Goal: Communication & Community: Share content

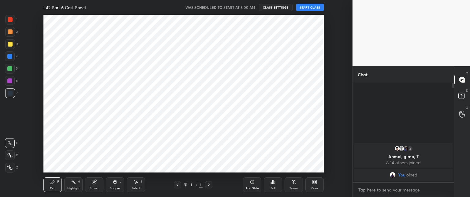
scroll to position [30442, 30271]
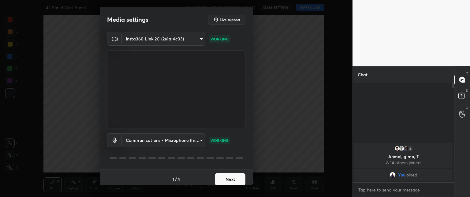
click at [222, 165] on div "Communications - Microphone (Insta360 Link 2C) communications WORKING" at bounding box center [176, 148] width 138 height 41
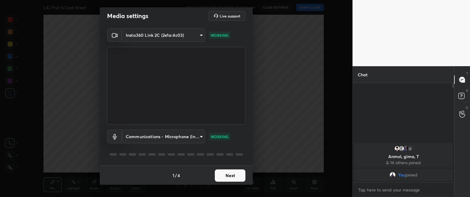
click at [229, 175] on button "Next" at bounding box center [230, 175] width 31 height 12
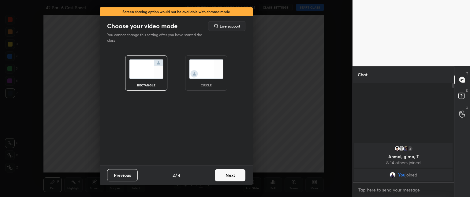
click at [231, 174] on button "Next" at bounding box center [230, 175] width 31 height 12
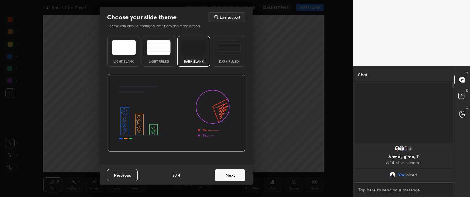
click at [234, 174] on button "Next" at bounding box center [230, 175] width 31 height 12
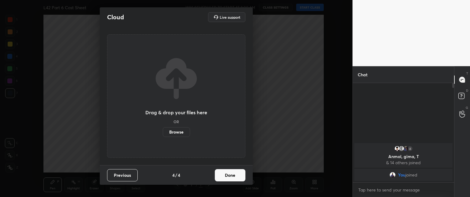
click at [236, 174] on button "Done" at bounding box center [230, 175] width 31 height 12
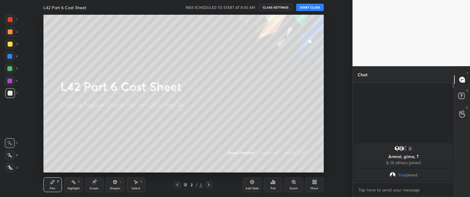
click at [313, 6] on button "START CLASS" at bounding box center [310, 7] width 28 height 7
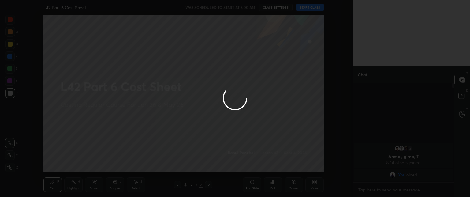
type textarea "x"
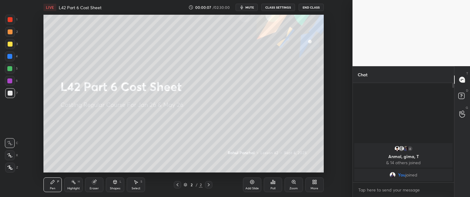
click at [310, 180] on div "More" at bounding box center [314, 184] width 18 height 15
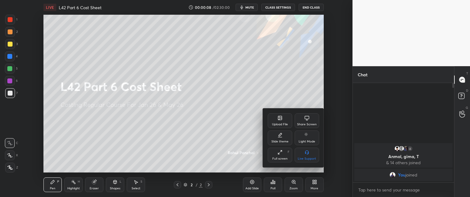
click at [277, 115] on div "Upload File" at bounding box center [280, 120] width 24 height 15
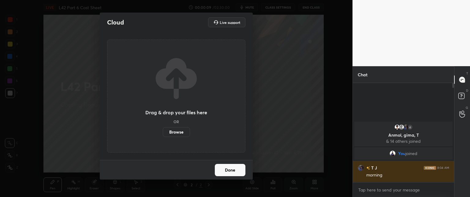
click at [177, 130] on label "Browse" at bounding box center [176, 132] width 27 height 10
click at [163, 130] on input "Browse" at bounding box center [163, 132] width 0 height 10
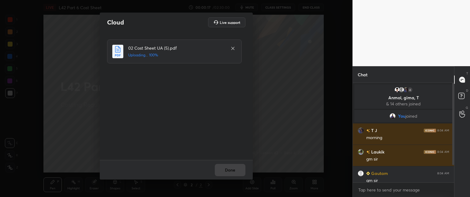
click at [247, 143] on div "02 Cost Sheet UA (5).pdf Uploading... 100%" at bounding box center [176, 96] width 153 height 128
click at [219, 163] on div "Done" at bounding box center [176, 170] width 153 height 20
click at [231, 170] on button "Done" at bounding box center [230, 170] width 31 height 12
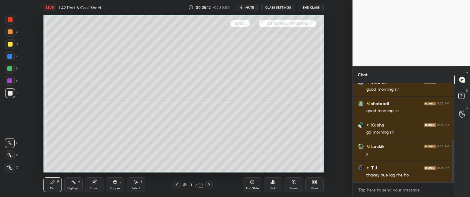
scroll to position [30442, 30272]
click at [93, 187] on div "Eraser" at bounding box center [94, 188] width 9 height 3
click at [4, 172] on div "1 2 3 4 5 6 7 C X Z C X Z E E Erase all H H LIVE L42 Part 6 Cost Sheet 00:05:16…" at bounding box center [174, 98] width 348 height 197
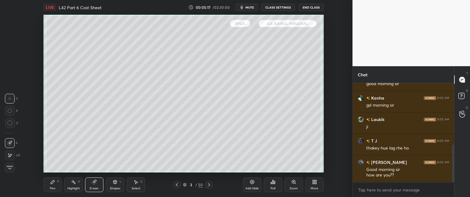
click at [7, 170] on div "Erase all" at bounding box center [10, 167] width 10 height 10
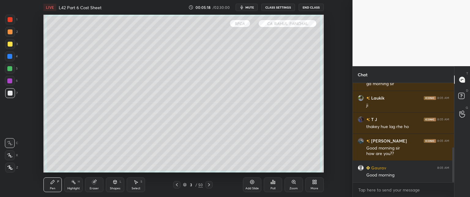
click at [17, 168] on div "Z" at bounding box center [11, 167] width 13 height 10
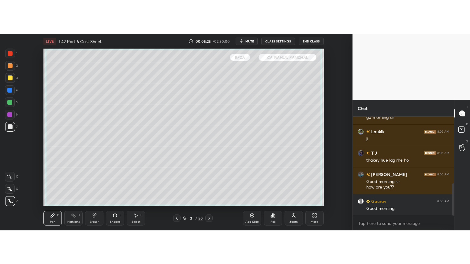
scroll to position [204, 0]
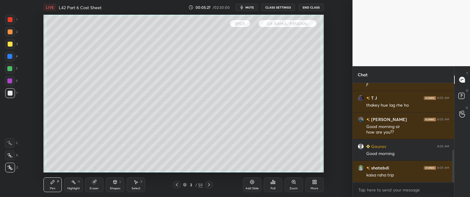
click at [312, 183] on icon at bounding box center [314, 181] width 5 height 5
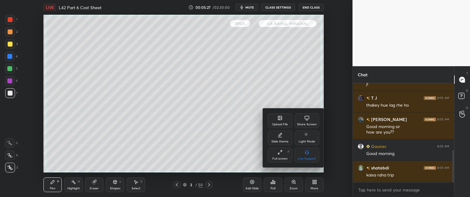
click at [278, 159] on div "Full screen" at bounding box center [279, 158] width 15 height 3
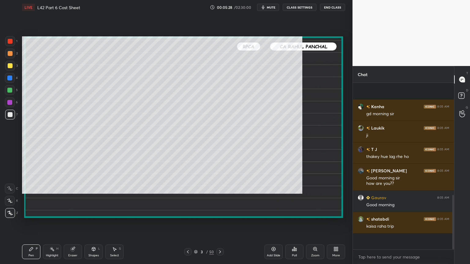
scroll to position [136, 0]
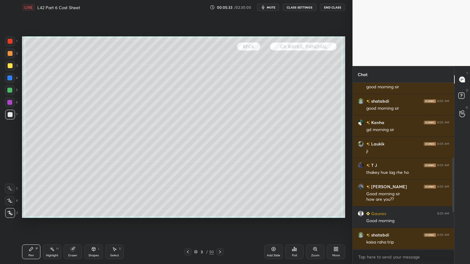
click at [9, 66] on div at bounding box center [10, 65] width 5 height 5
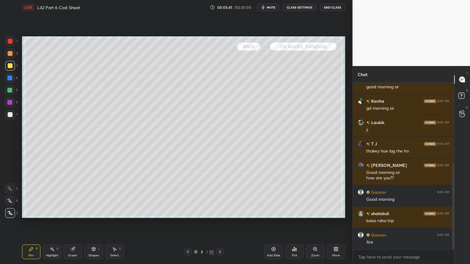
click at [72, 196] on div "Eraser" at bounding box center [72, 255] width 9 height 3
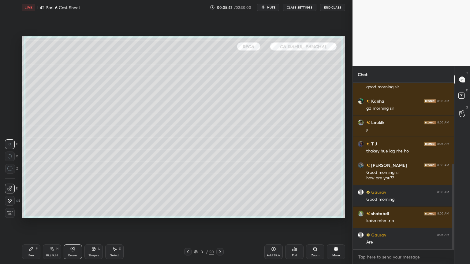
click at [6, 196] on span "Erase all" at bounding box center [9, 213] width 9 height 4
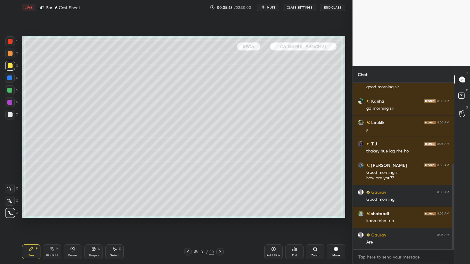
click at [36, 196] on div "Pen P" at bounding box center [31, 252] width 18 height 15
click at [10, 93] on div at bounding box center [10, 90] width 10 height 10
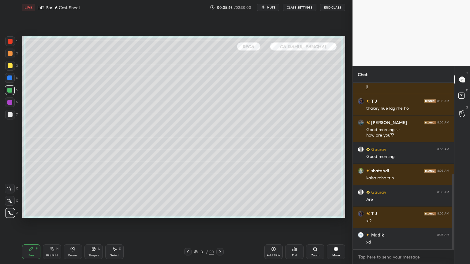
click at [190, 196] on div at bounding box center [187, 251] width 7 height 7
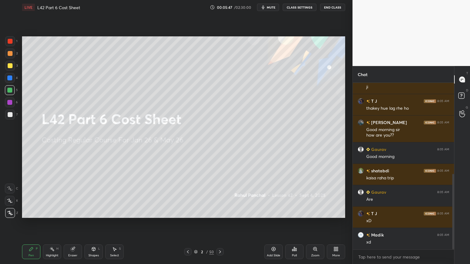
click at [219, 196] on icon at bounding box center [220, 252] width 5 height 5
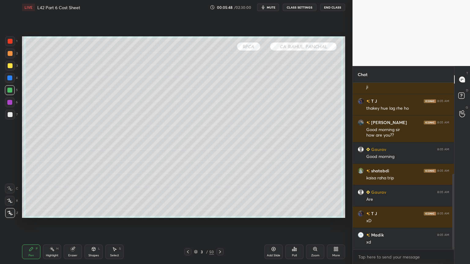
click at [7, 69] on div at bounding box center [10, 66] width 10 height 10
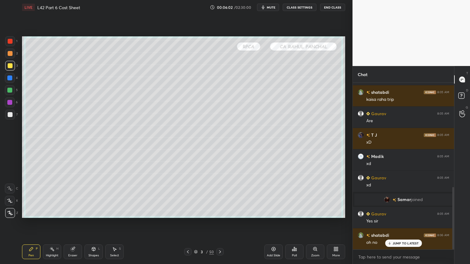
click at [90, 196] on div "Shapes L" at bounding box center [93, 252] width 18 height 15
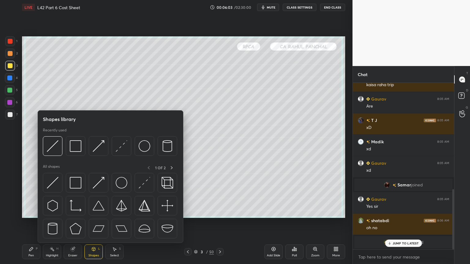
click at [73, 147] on img at bounding box center [76, 146] width 12 height 12
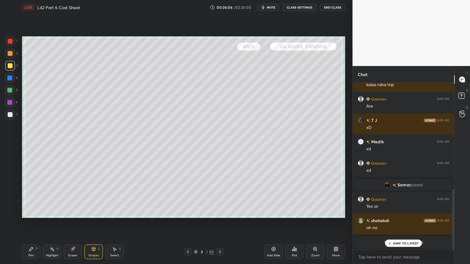
click at [31, 196] on div "Pen" at bounding box center [31, 255] width 6 height 3
click at [12, 115] on div at bounding box center [10, 114] width 5 height 5
click at [32, 196] on div "Pen" at bounding box center [31, 255] width 6 height 3
click at [397, 196] on p "JUMP TO LATEST" at bounding box center [406, 244] width 26 height 4
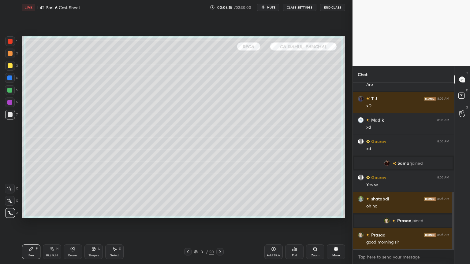
click at [7, 43] on div at bounding box center [10, 41] width 10 height 10
click at [30, 196] on div "Pen P" at bounding box center [31, 252] width 18 height 15
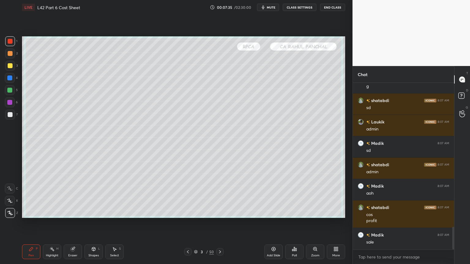
scroll to position [1077, 0]
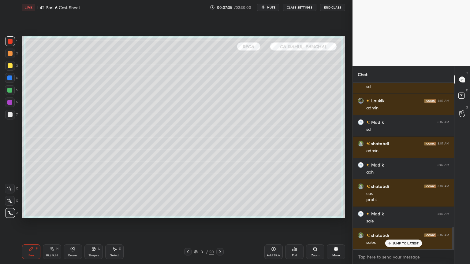
click at [11, 82] on div at bounding box center [10, 78] width 10 height 10
click at [97, 196] on div "Shapes" at bounding box center [93, 255] width 10 height 3
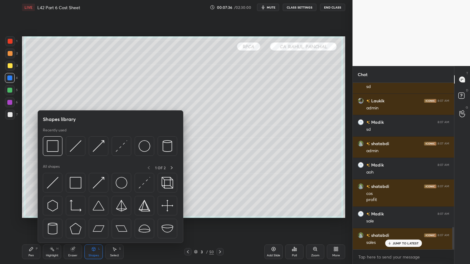
scroll to position [1099, 0]
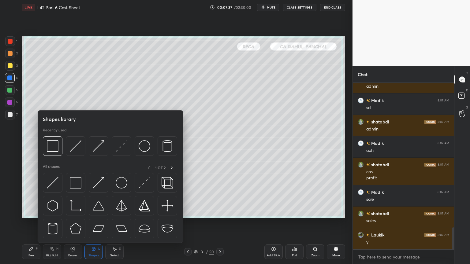
click at [67, 137] on div at bounding box center [76, 146] width 20 height 20
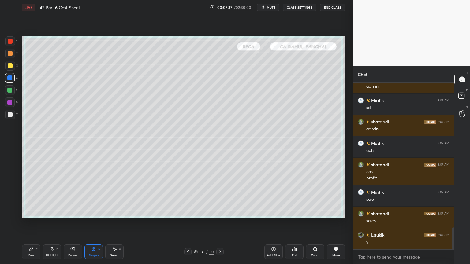
click at [95, 196] on div "Shapes L" at bounding box center [93, 252] width 18 height 15
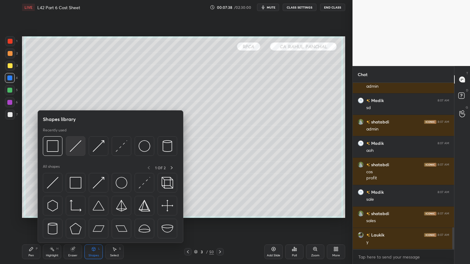
click at [74, 147] on img at bounding box center [76, 146] width 12 height 12
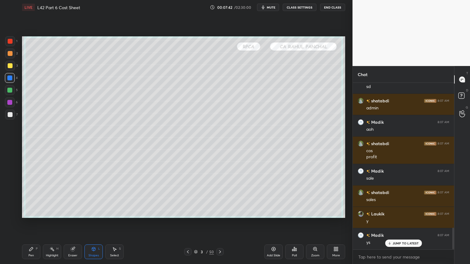
scroll to position [1147, 0]
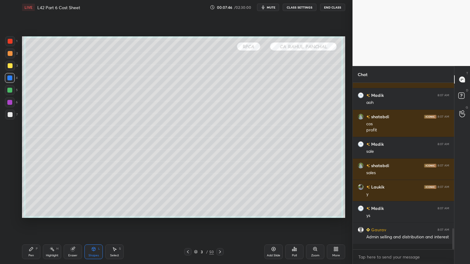
click at [34, 196] on div "Pen P" at bounding box center [31, 252] width 18 height 15
click at [6, 67] on div at bounding box center [10, 66] width 10 height 10
click at [8, 118] on div at bounding box center [10, 115] width 10 height 10
click at [88, 196] on div "Shapes L" at bounding box center [93, 252] width 18 height 15
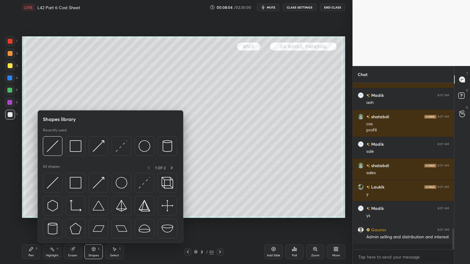
click at [47, 153] on div at bounding box center [53, 146] width 20 height 20
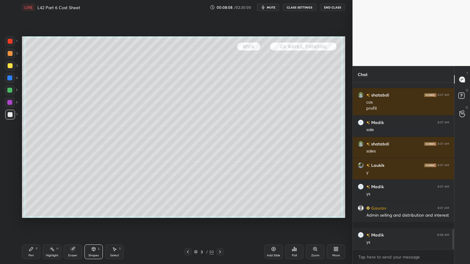
scroll to position [1190, 0]
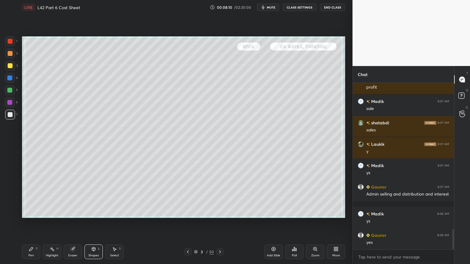
click at [18, 66] on div "1 2 3 4 5 6 7 C X Z C X Z E E Erase all H H" at bounding box center [10, 127] width 20 height 182
click at [6, 72] on div "3" at bounding box center [11, 67] width 13 height 12
click at [38, 196] on div "Pen P" at bounding box center [31, 252] width 18 height 15
click at [10, 93] on div at bounding box center [10, 90] width 10 height 10
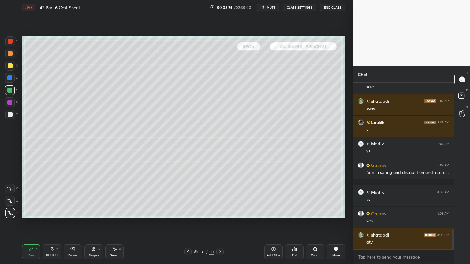
click at [7, 105] on div at bounding box center [10, 103] width 10 height 10
click at [16, 99] on div "6" at bounding box center [11, 103] width 13 height 10
click at [6, 93] on div at bounding box center [10, 90] width 10 height 10
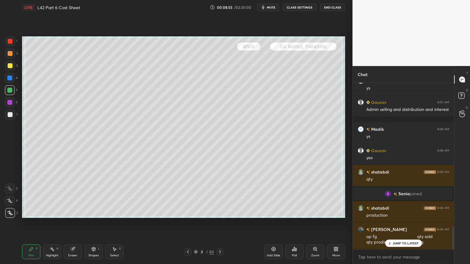
scroll to position [1024, 0]
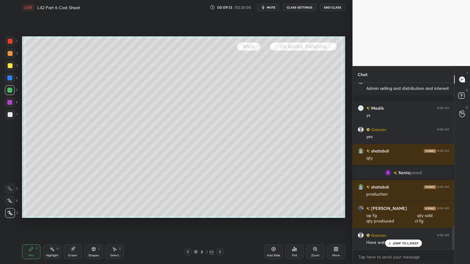
click at [8, 116] on div at bounding box center [10, 114] width 5 height 5
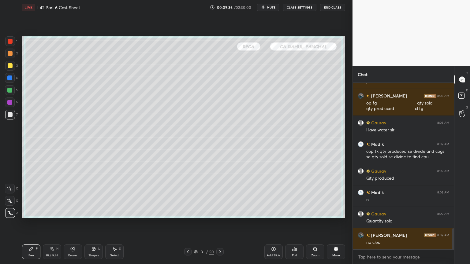
scroll to position [1159, 0]
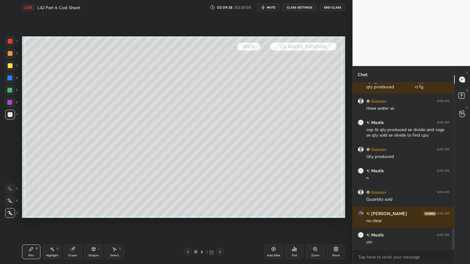
click at [218, 196] on div "Pen P Highlight H Eraser Shapes L Select S 3 / 50 Add Slide Poll Zoom More" at bounding box center [183, 252] width 323 height 24
click at [219, 196] on div at bounding box center [219, 251] width 7 height 7
click at [11, 80] on div at bounding box center [9, 78] width 5 height 5
click at [8, 69] on div at bounding box center [10, 66] width 10 height 10
click at [188, 196] on div "Pen P Highlight H Eraser Shapes L Select S 4 / 50 Add Slide Poll Zoom More" at bounding box center [183, 252] width 323 height 24
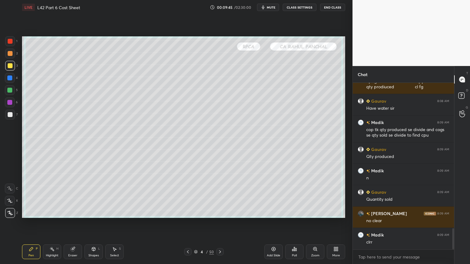
click at [187, 196] on div at bounding box center [187, 251] width 7 height 7
click at [218, 196] on icon at bounding box center [220, 252] width 5 height 5
click at [11, 82] on div at bounding box center [10, 78] width 10 height 10
click at [86, 196] on div "Shapes L" at bounding box center [93, 252] width 18 height 15
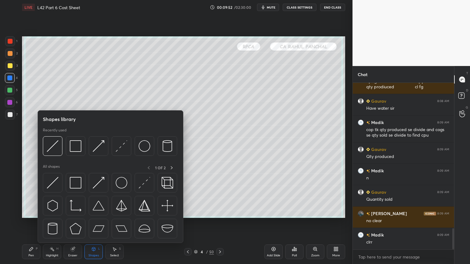
click at [51, 144] on img at bounding box center [53, 146] width 12 height 12
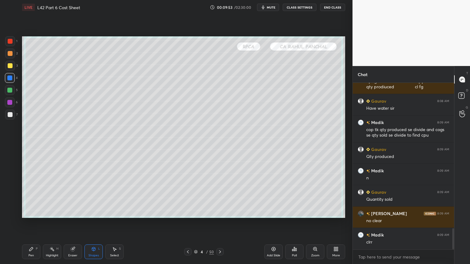
click at [27, 196] on div "Pen P" at bounding box center [31, 252] width 18 height 15
click at [13, 68] on div at bounding box center [10, 66] width 10 height 10
click at [11, 80] on div at bounding box center [9, 78] width 5 height 5
click at [12, 116] on div at bounding box center [10, 114] width 5 height 5
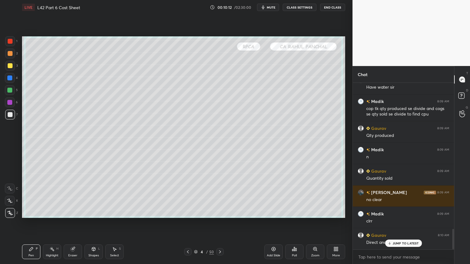
click at [223, 196] on div at bounding box center [219, 251] width 7 height 7
click at [10, 82] on div at bounding box center [10, 78] width 10 height 10
click at [9, 63] on div at bounding box center [10, 66] width 10 height 10
click at [6, 38] on div at bounding box center [10, 41] width 10 height 10
click at [12, 117] on div at bounding box center [10, 115] width 10 height 10
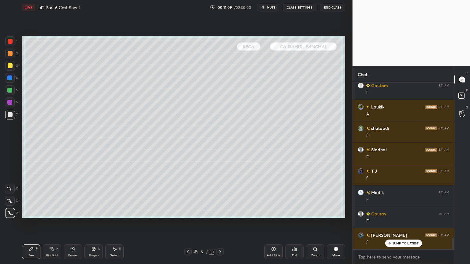
scroll to position [2165, 0]
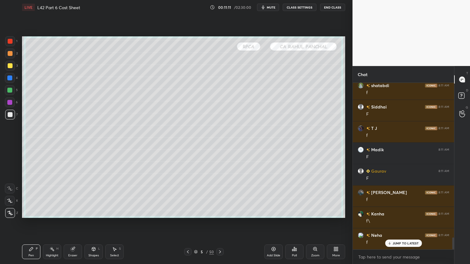
click at [6, 49] on div "2" at bounding box center [11, 54] width 13 height 10
click at [6, 45] on div at bounding box center [10, 41] width 10 height 10
click at [5, 116] on div at bounding box center [10, 115] width 10 height 10
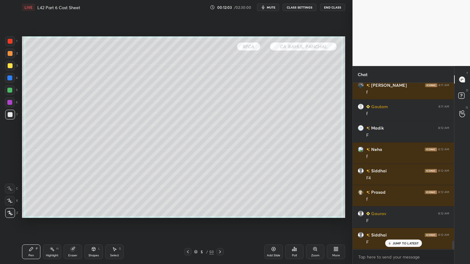
scroll to position [3071, 0]
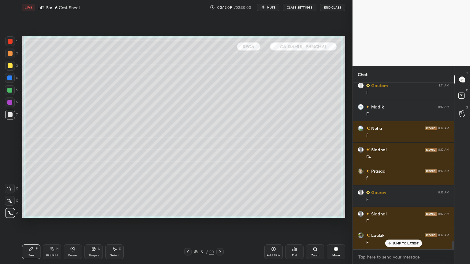
click at [13, 42] on div at bounding box center [10, 41] width 10 height 10
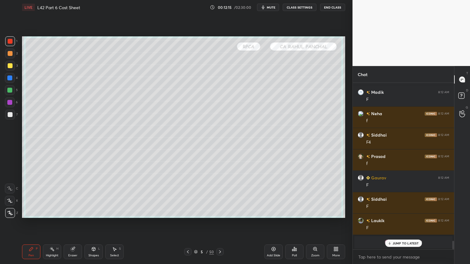
click at [9, 114] on div at bounding box center [10, 114] width 5 height 5
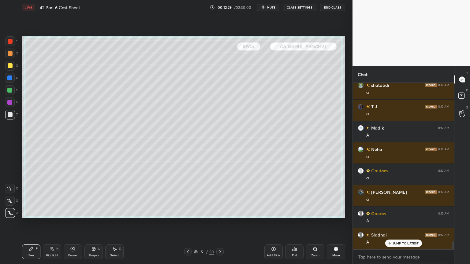
scroll to position [3343, 0]
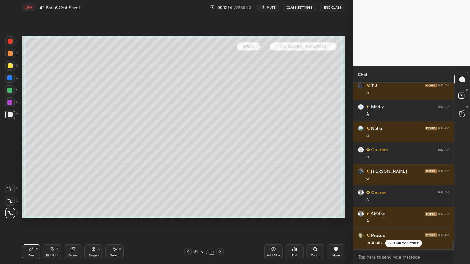
click at [6, 43] on div at bounding box center [10, 41] width 10 height 10
click at [12, 118] on div at bounding box center [10, 115] width 10 height 10
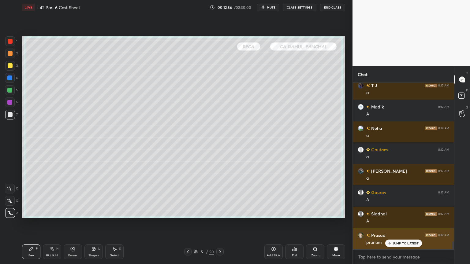
click at [394, 196] on div "JUMP TO LATEST" at bounding box center [403, 243] width 37 height 7
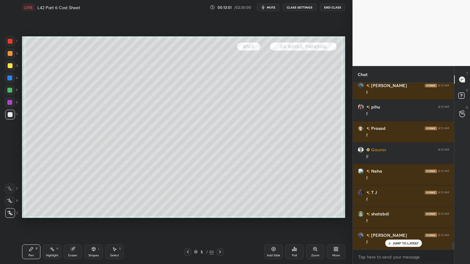
scroll to position [4028, 0]
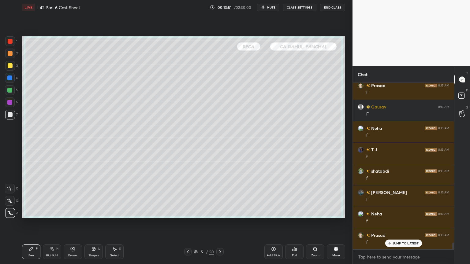
click at [10, 69] on div at bounding box center [10, 66] width 10 height 10
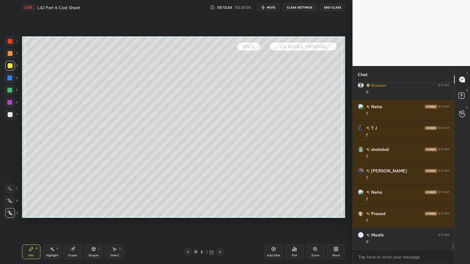
click at [221, 196] on icon at bounding box center [220, 252] width 5 height 5
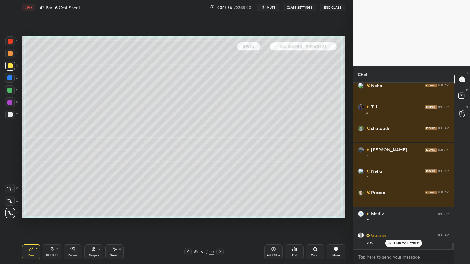
scroll to position [4093, 0]
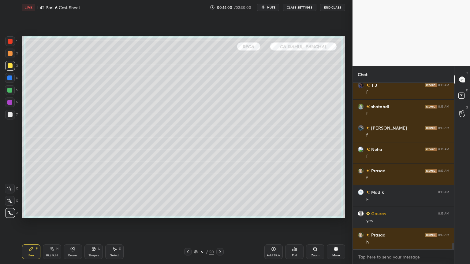
click at [6, 118] on div at bounding box center [10, 115] width 10 height 10
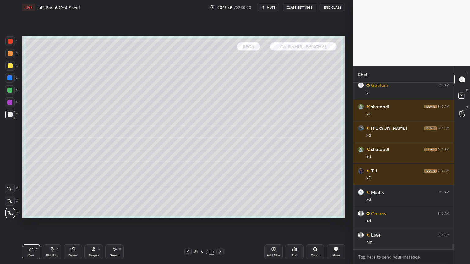
scroll to position [5114, 0]
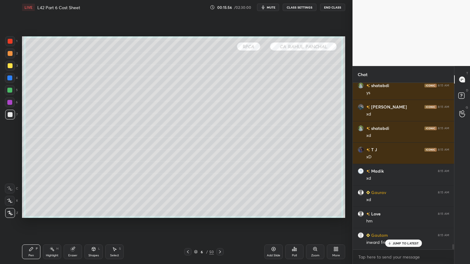
click at [186, 196] on icon at bounding box center [187, 252] width 5 height 5
click at [189, 196] on icon at bounding box center [187, 252] width 5 height 5
click at [190, 196] on icon at bounding box center [187, 252] width 5 height 5
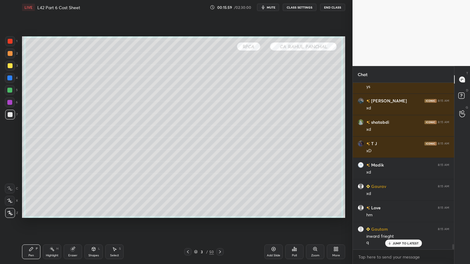
click at [10, 42] on div at bounding box center [10, 41] width 5 height 5
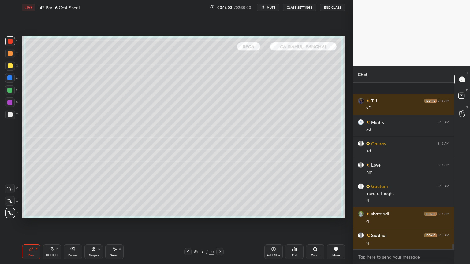
scroll to position [5206, 0]
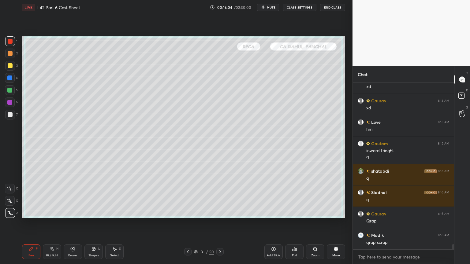
click at [221, 196] on icon at bounding box center [220, 252] width 5 height 5
click at [222, 196] on div at bounding box center [219, 251] width 7 height 7
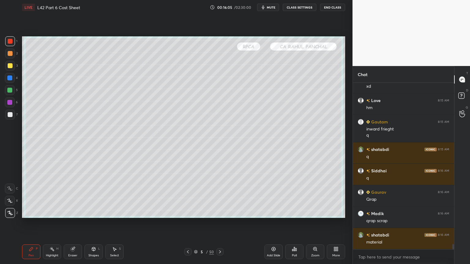
click at [219, 196] on icon at bounding box center [220, 252] width 5 height 5
click at [10, 118] on div at bounding box center [10, 115] width 10 height 10
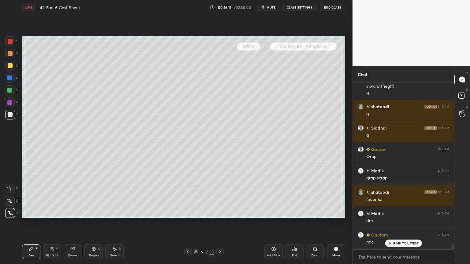
scroll to position [5291, 0]
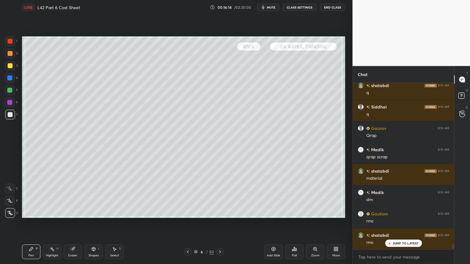
click at [15, 48] on div "1" at bounding box center [11, 42] width 12 height 12
click at [10, 57] on div at bounding box center [10, 54] width 10 height 10
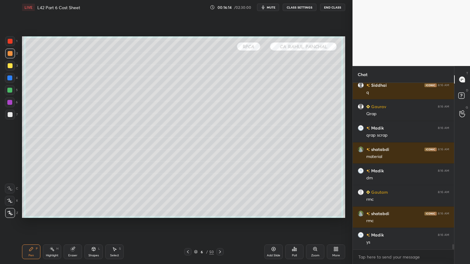
click at [7, 69] on div at bounding box center [10, 66] width 10 height 10
click at [8, 44] on div at bounding box center [10, 41] width 10 height 10
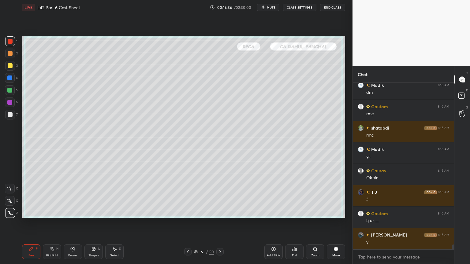
scroll to position [5420, 0]
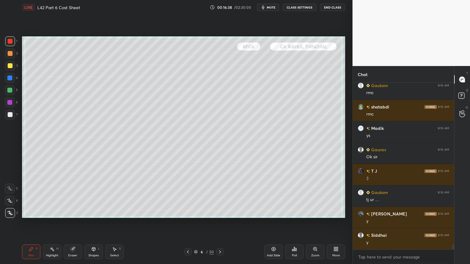
click at [7, 103] on div at bounding box center [10, 103] width 10 height 10
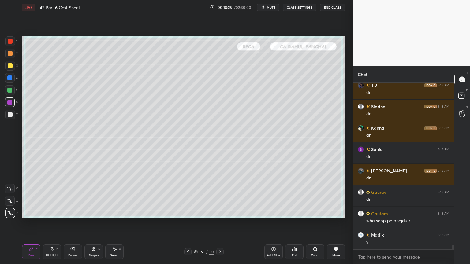
scroll to position [6069, 0]
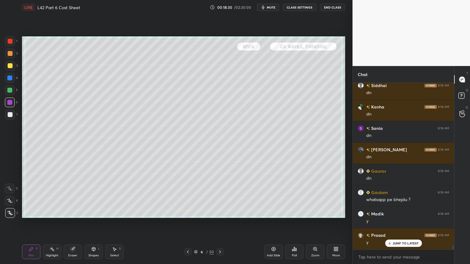
click at [13, 73] on div at bounding box center [10, 78] width 10 height 10
click at [17, 57] on div "2" at bounding box center [11, 54] width 13 height 10
click at [15, 35] on div "1 2 3 4 5 6 7 C X Z C X Z E E Erase all H H LIVE L42 Part 6 Cost Sheet 00:18:30…" at bounding box center [174, 132] width 348 height 264
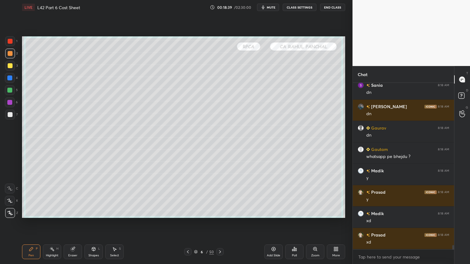
scroll to position [6133, 0]
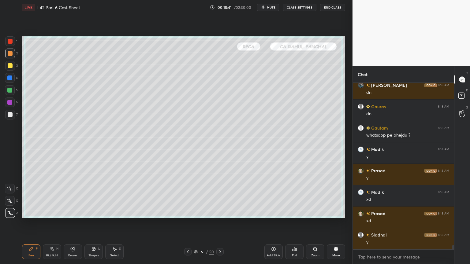
click at [188, 196] on div at bounding box center [187, 251] width 7 height 7
click at [218, 196] on icon at bounding box center [220, 252] width 5 height 5
click at [217, 196] on div at bounding box center [219, 251] width 7 height 7
click at [14, 94] on div at bounding box center [10, 90] width 10 height 10
click at [9, 92] on div at bounding box center [9, 90] width 5 height 5
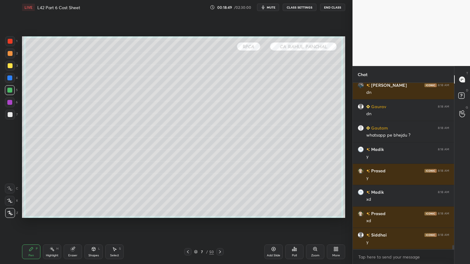
click at [118, 196] on div "Select" at bounding box center [114, 255] width 9 height 3
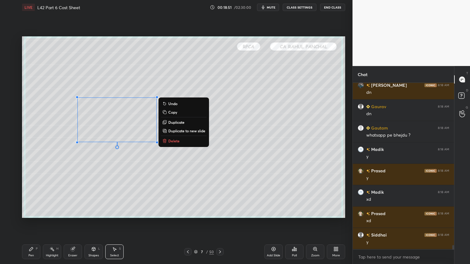
click at [169, 144] on button "Delete" at bounding box center [184, 140] width 46 height 7
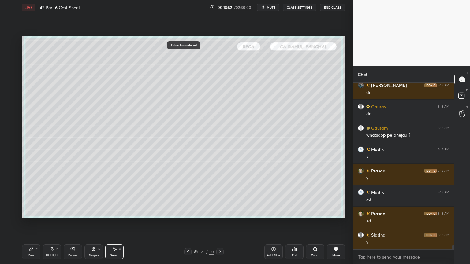
click at [27, 196] on div "Pen P" at bounding box center [31, 252] width 18 height 15
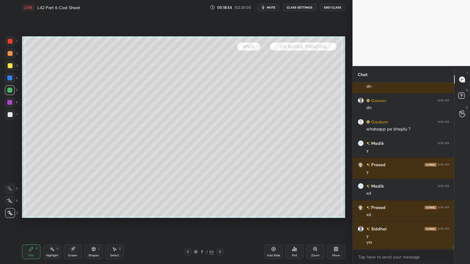
click at [14, 56] on div at bounding box center [10, 54] width 10 height 10
click at [13, 45] on div at bounding box center [10, 41] width 10 height 10
click at [9, 77] on div at bounding box center [9, 78] width 5 height 5
click at [10, 66] on div at bounding box center [10, 65] width 5 height 5
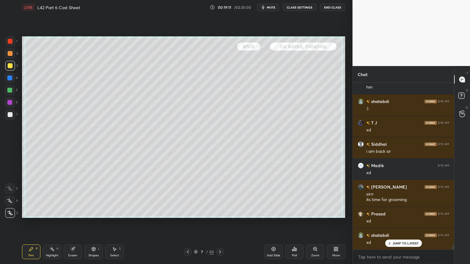
scroll to position [6338, 0]
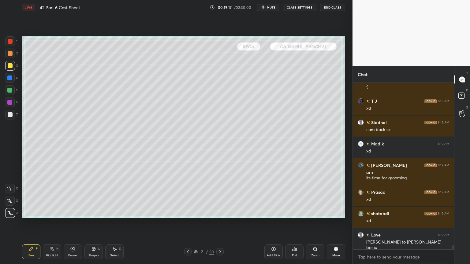
click at [72, 196] on icon at bounding box center [73, 250] width 4 height 4
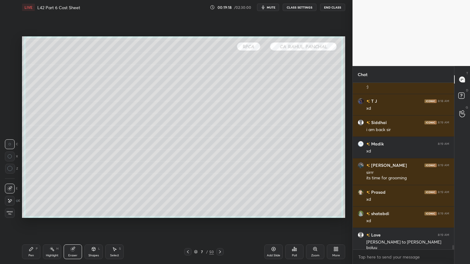
click at [8, 196] on span "Erase all" at bounding box center [9, 213] width 9 height 4
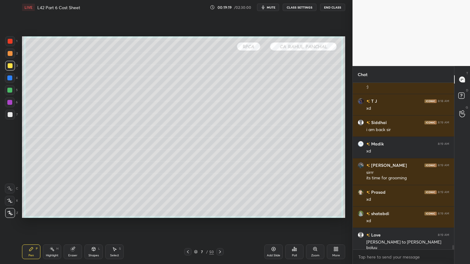
click at [29, 196] on div "Pen P Highlight H Eraser Shapes L Select S 7 / 50 Add Slide Poll Zoom More" at bounding box center [183, 252] width 323 height 24
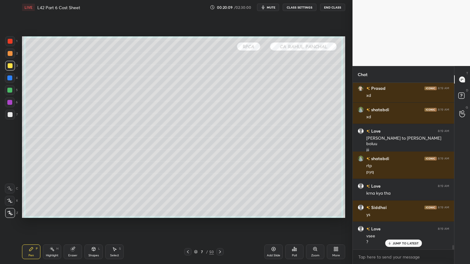
scroll to position [6463, 0]
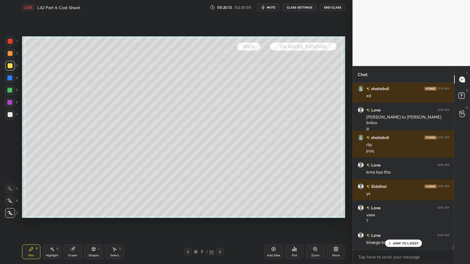
click at [8, 99] on div at bounding box center [10, 103] width 10 height 10
click at [9, 91] on div at bounding box center [9, 90] width 5 height 5
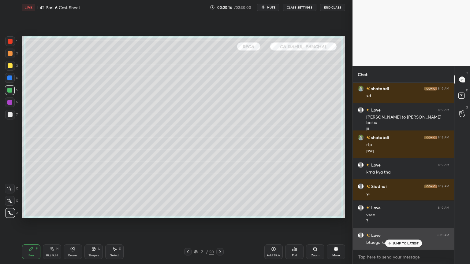
click at [394, 196] on div "JUMP TO LATEST" at bounding box center [403, 243] width 37 height 7
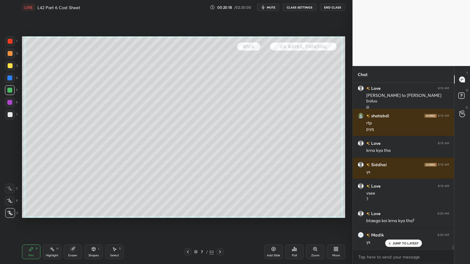
scroll to position [6505, 0]
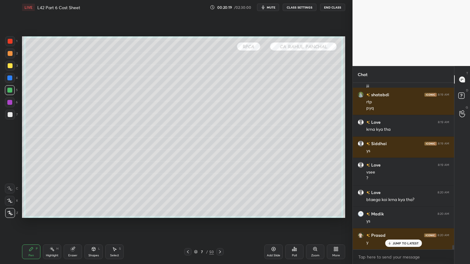
click at [69, 196] on div "Eraser" at bounding box center [73, 252] width 18 height 15
click at [12, 196] on div "Erase all" at bounding box center [10, 213] width 10 height 10
click at [29, 196] on icon at bounding box center [31, 250] width 4 height 4
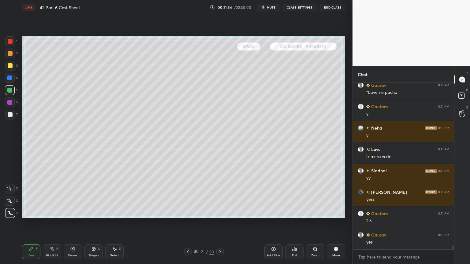
scroll to position [6961, 0]
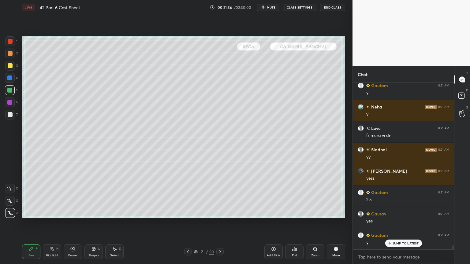
click at [13, 83] on div "4" at bounding box center [11, 79] width 13 height 12
click at [73, 196] on icon at bounding box center [73, 250] width 4 height 4
click at [11, 196] on span "Erase all" at bounding box center [9, 213] width 9 height 4
click at [29, 196] on div "Setting up your live class Poll for secs No correct answer Start poll" at bounding box center [184, 127] width 328 height 225
click at [10, 93] on div at bounding box center [10, 90] width 10 height 10
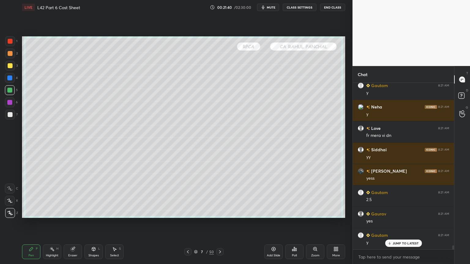
click at [8, 71] on div "3" at bounding box center [11, 67] width 13 height 12
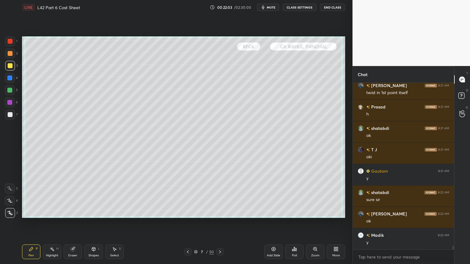
scroll to position [7154, 0]
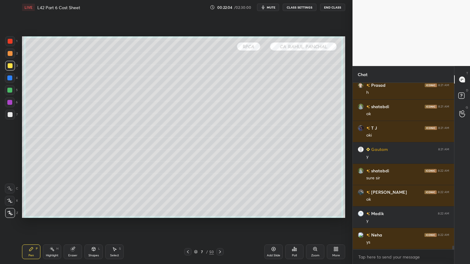
click at [73, 196] on div "Eraser" at bounding box center [73, 252] width 18 height 15
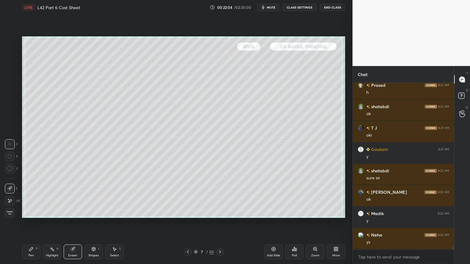
scroll to position [7197, 0]
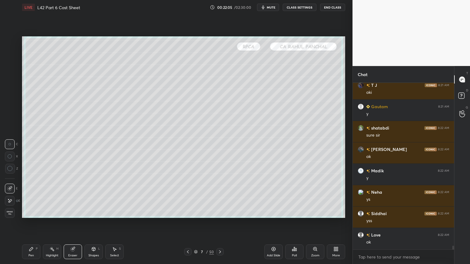
click at [9, 196] on span "Erase all" at bounding box center [9, 213] width 9 height 4
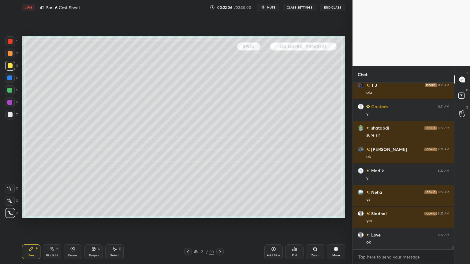
click at [30, 196] on icon at bounding box center [31, 249] width 5 height 5
click at [30, 196] on icon at bounding box center [31, 250] width 4 height 4
click at [9, 54] on div at bounding box center [10, 53] width 5 height 5
click at [9, 44] on div at bounding box center [10, 41] width 10 height 10
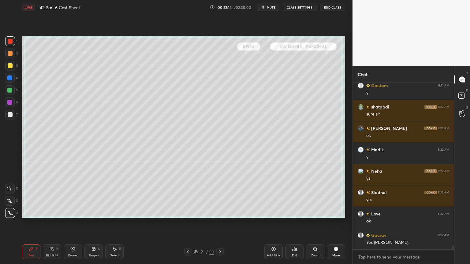
scroll to position [7240, 0]
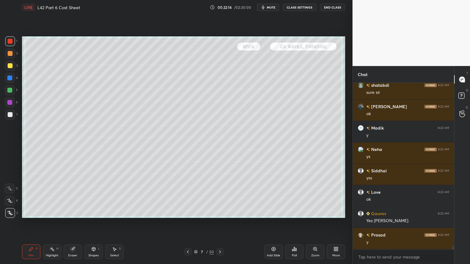
click at [67, 196] on div "Eraser" at bounding box center [73, 252] width 18 height 15
click at [9, 196] on span "Erase all" at bounding box center [9, 213] width 9 height 4
click at [26, 196] on div "Setting up your live class Poll for secs No correct answer Start poll" at bounding box center [184, 127] width 328 height 225
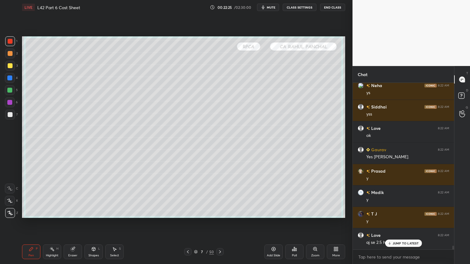
scroll to position [7325, 0]
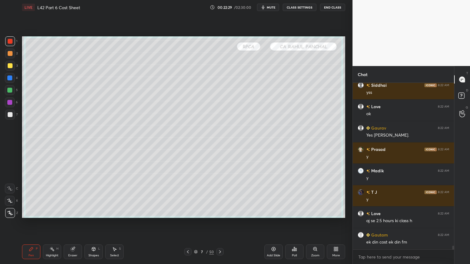
click at [11, 94] on div at bounding box center [10, 90] width 10 height 10
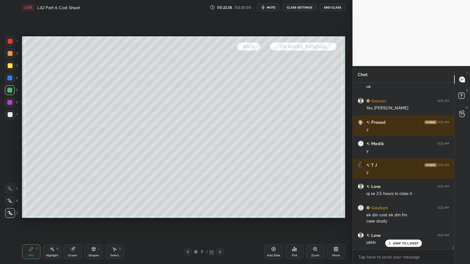
scroll to position [7374, 0]
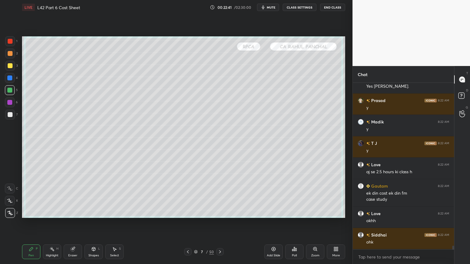
click at [73, 196] on icon at bounding box center [73, 250] width 4 height 4
click at [7, 196] on span "Erase all" at bounding box center [9, 213] width 9 height 4
click at [26, 196] on div "Pen P" at bounding box center [31, 252] width 18 height 15
click at [73, 196] on div "Eraser" at bounding box center [73, 252] width 18 height 15
click at [8, 196] on span "Erase all" at bounding box center [9, 213] width 9 height 4
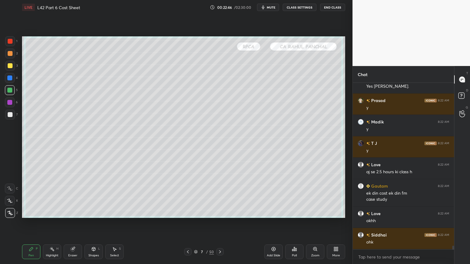
click at [34, 196] on div "Pen P" at bounding box center [31, 252] width 18 height 15
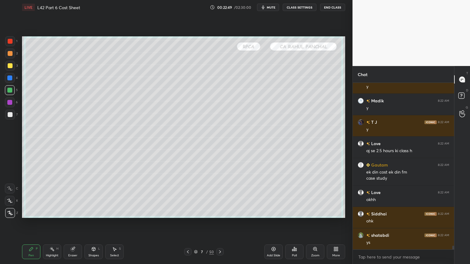
click at [68, 196] on div "Eraser" at bounding box center [73, 252] width 18 height 15
click at [33, 196] on div "Pen P" at bounding box center [31, 252] width 18 height 15
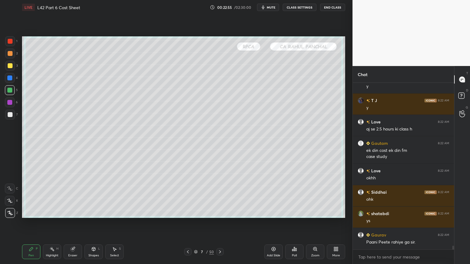
click at [12, 76] on div at bounding box center [9, 78] width 5 height 5
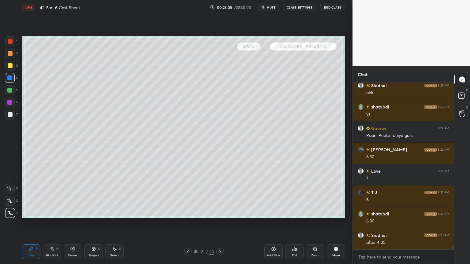
scroll to position [7546, 0]
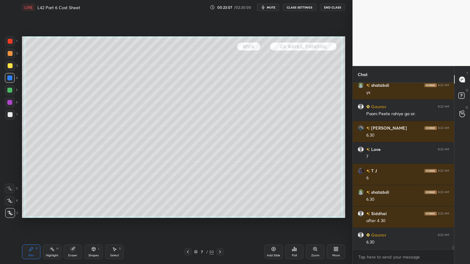
click at [9, 92] on div at bounding box center [9, 90] width 5 height 5
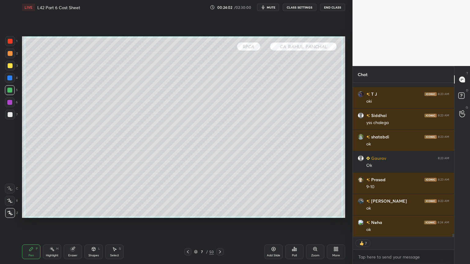
scroll to position [7987, 0]
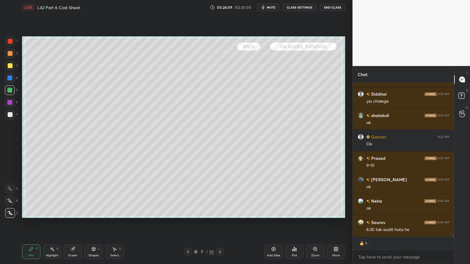
click at [71, 196] on div "Eraser" at bounding box center [73, 252] width 18 height 15
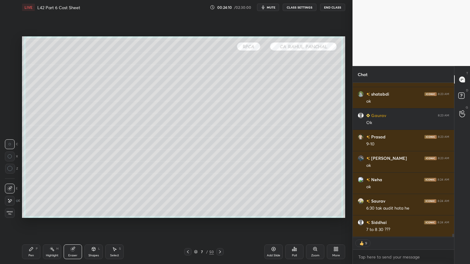
click at [11, 196] on span "Erase all" at bounding box center [9, 213] width 9 height 4
click at [19, 196] on div "1 2 3 4 5 6 7 C X Z C X Z E E Erase all H H LIVE L42 Part 6 Cost Sheet 00:24:10…" at bounding box center [174, 132] width 348 height 264
click at [21, 196] on div "Setting up your live class Poll for secs No correct answer Start poll" at bounding box center [184, 127] width 328 height 225
click at [12, 79] on div at bounding box center [9, 78] width 5 height 5
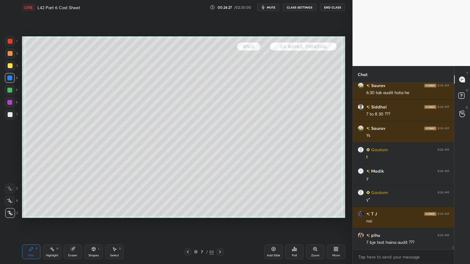
scroll to position [8145, 0]
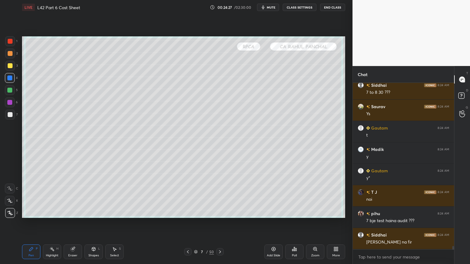
click at [73, 196] on icon at bounding box center [73, 250] width 4 height 4
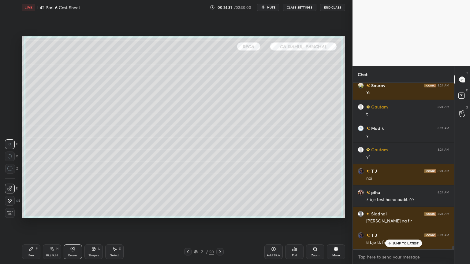
click at [5, 196] on div "Erase all" at bounding box center [10, 213] width 10 height 10
click at [28, 196] on div "Setting up your live class Poll for secs No correct answer Start poll" at bounding box center [184, 127] width 328 height 225
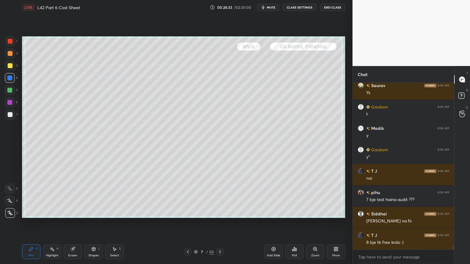
scroll to position [8188, 0]
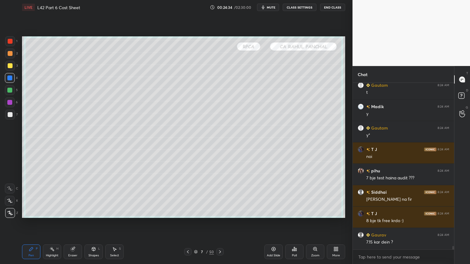
click at [7, 94] on div at bounding box center [10, 90] width 10 height 10
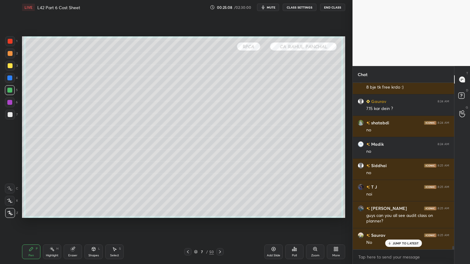
scroll to position [8344, 0]
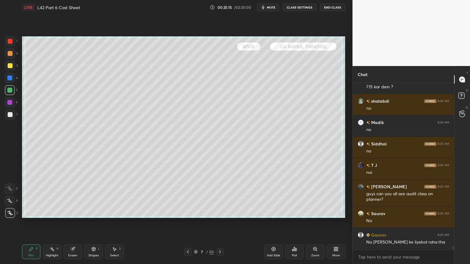
click at [71, 196] on div "Eraser" at bounding box center [73, 252] width 18 height 15
click at [10, 196] on span "Erase all" at bounding box center [9, 213] width 9 height 4
click at [29, 196] on div "Pen P" at bounding box center [31, 252] width 18 height 15
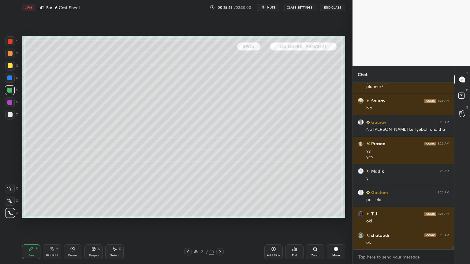
scroll to position [8478, 0]
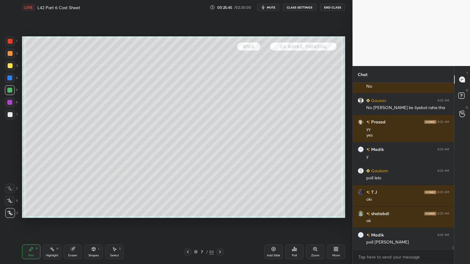
click at [73, 196] on div "Eraser" at bounding box center [72, 255] width 9 height 3
click at [10, 196] on span "Erase all" at bounding box center [9, 213] width 9 height 4
click at [28, 196] on div "Pen P" at bounding box center [31, 252] width 18 height 15
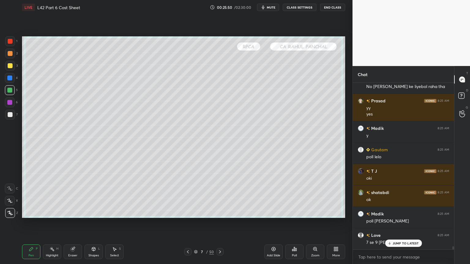
click at [10, 69] on div at bounding box center [10, 66] width 10 height 10
click at [76, 196] on div "Setting up your live class Poll for secs No correct answer Start poll" at bounding box center [184, 127] width 328 height 225
click at [71, 196] on icon at bounding box center [72, 249] width 5 height 5
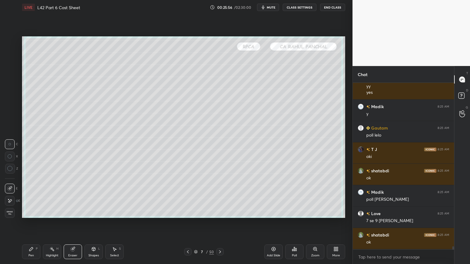
scroll to position [8542, 0]
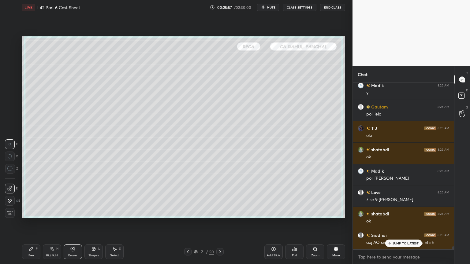
click at [9, 196] on span "Erase all" at bounding box center [9, 213] width 9 height 4
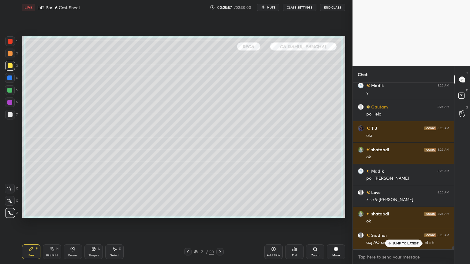
click at [26, 196] on div "Setting up your live class Poll for secs No correct answer Start poll" at bounding box center [184, 127] width 328 height 225
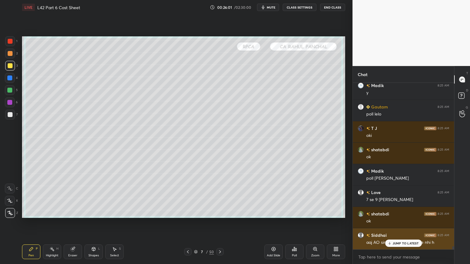
click at [395, 196] on p "JUMP TO LATEST" at bounding box center [406, 244] width 26 height 4
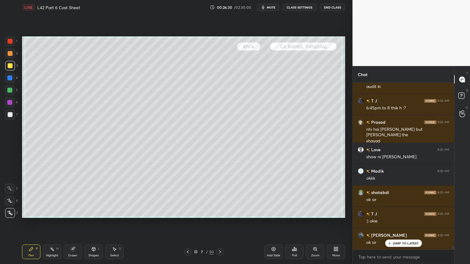
scroll to position [8741, 0]
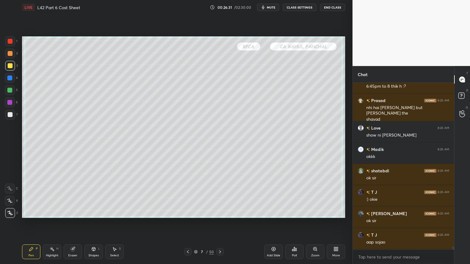
click at [20, 78] on div "Setting up your live class Poll for secs No correct answer Start poll" at bounding box center [184, 127] width 328 height 225
click at [68, 196] on div "Eraser" at bounding box center [73, 252] width 18 height 15
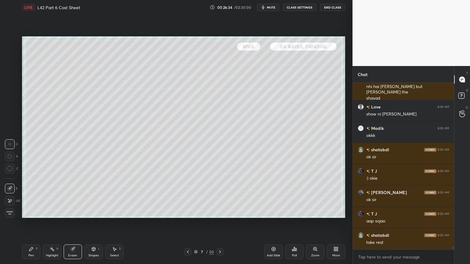
click at [16, 196] on div "E E Erase all" at bounding box center [12, 199] width 15 height 37
click at [31, 196] on div "Pen P" at bounding box center [31, 252] width 18 height 15
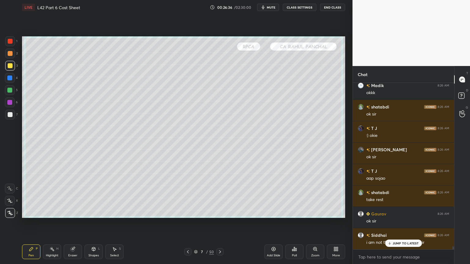
click at [76, 196] on div "Eraser" at bounding box center [72, 255] width 9 height 3
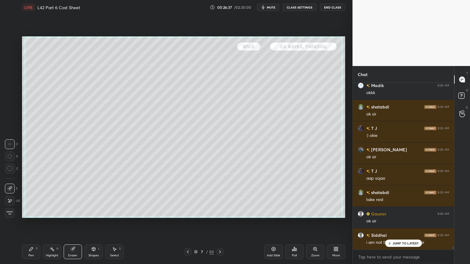
click at [9, 196] on span "Erase all" at bounding box center [9, 213] width 9 height 4
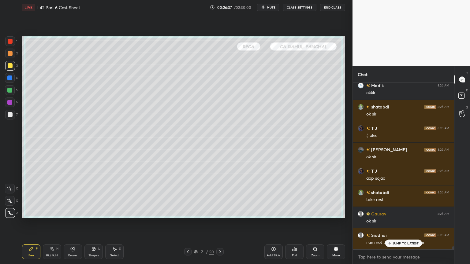
click at [33, 196] on icon at bounding box center [31, 250] width 4 height 4
click at [5, 93] on div at bounding box center [10, 90] width 10 height 10
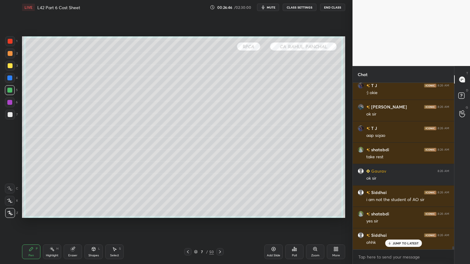
scroll to position [8870, 0]
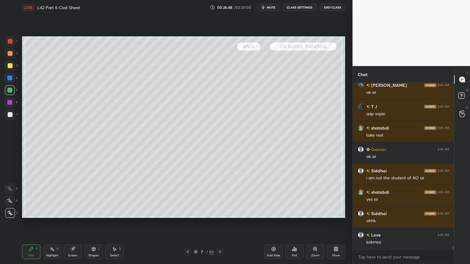
click at [329, 7] on button "End Class" at bounding box center [332, 7] width 25 height 7
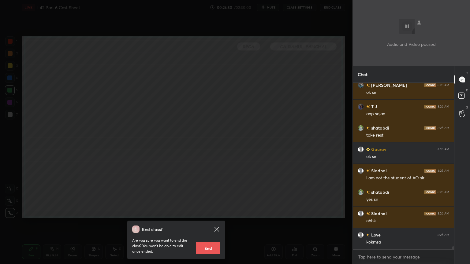
click at [202, 196] on div "Are you sure you want to end the class? You won’t be able to edit once ended. E…" at bounding box center [176, 243] width 88 height 21
click at [222, 196] on div "End class? Are you sure you want to end the class? You won’t be able to edit on…" at bounding box center [176, 240] width 98 height 39
click at [219, 196] on icon at bounding box center [216, 229] width 5 height 5
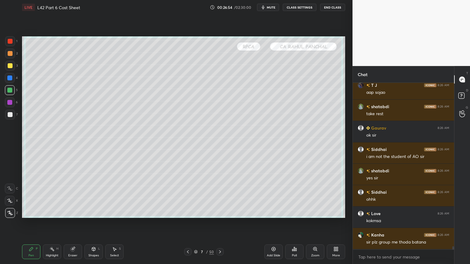
scroll to position [8897, 0]
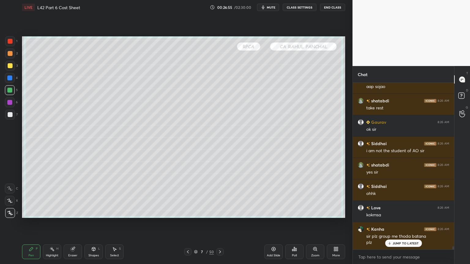
click at [62, 196] on div "Pen P Highlight H Eraser Shapes L Select S" at bounding box center [82, 252] width 121 height 15
click at [73, 196] on div "Eraser" at bounding box center [73, 252] width 18 height 15
click at [17, 196] on div "E E Erase all" at bounding box center [12, 199] width 15 height 37
click at [32, 196] on div "Pen P Highlight H Eraser Shapes L Select S 7 / 50 Add Slide Poll Zoom More" at bounding box center [183, 252] width 323 height 24
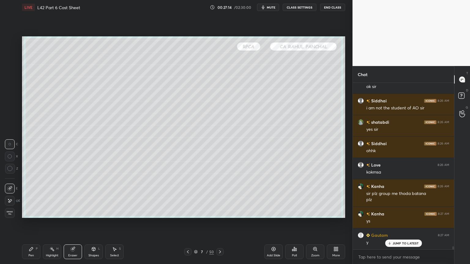
scroll to position [8962, 0]
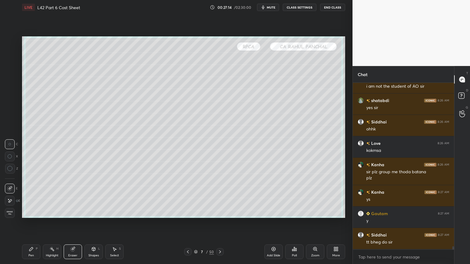
click at [329, 9] on button "End Class" at bounding box center [332, 7] width 25 height 7
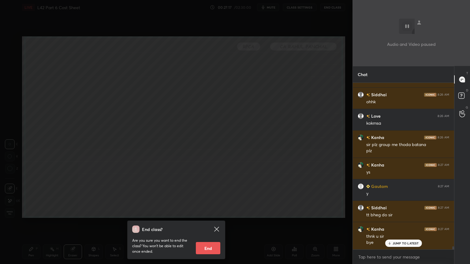
scroll to position [9032, 0]
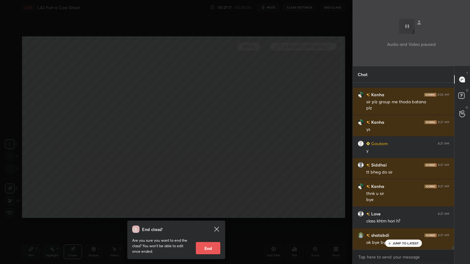
click at [212, 196] on button "End" at bounding box center [208, 248] width 24 height 12
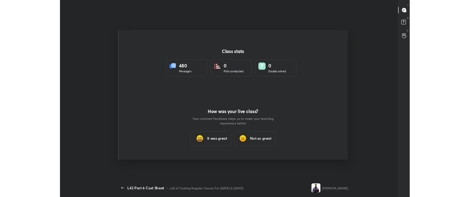
scroll to position [30442, 30135]
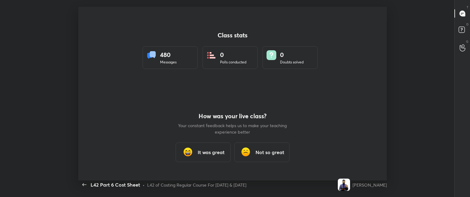
type textarea "x"
